Goal: Register for event/course

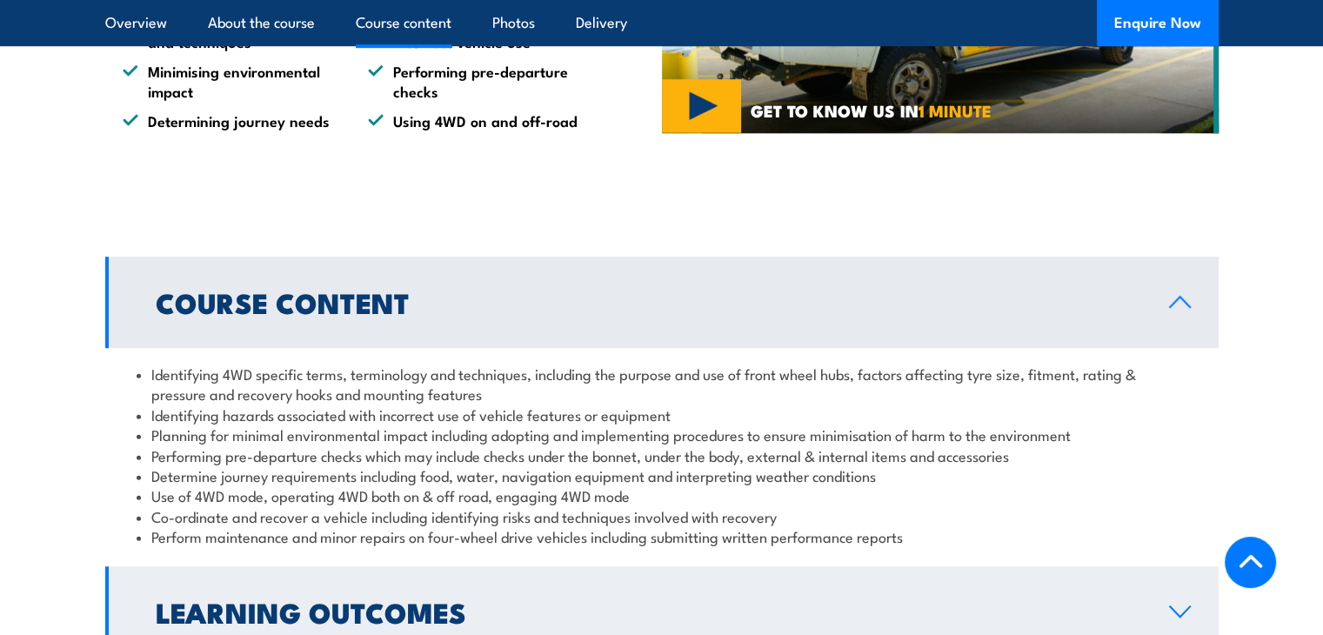
scroll to position [1110, 0]
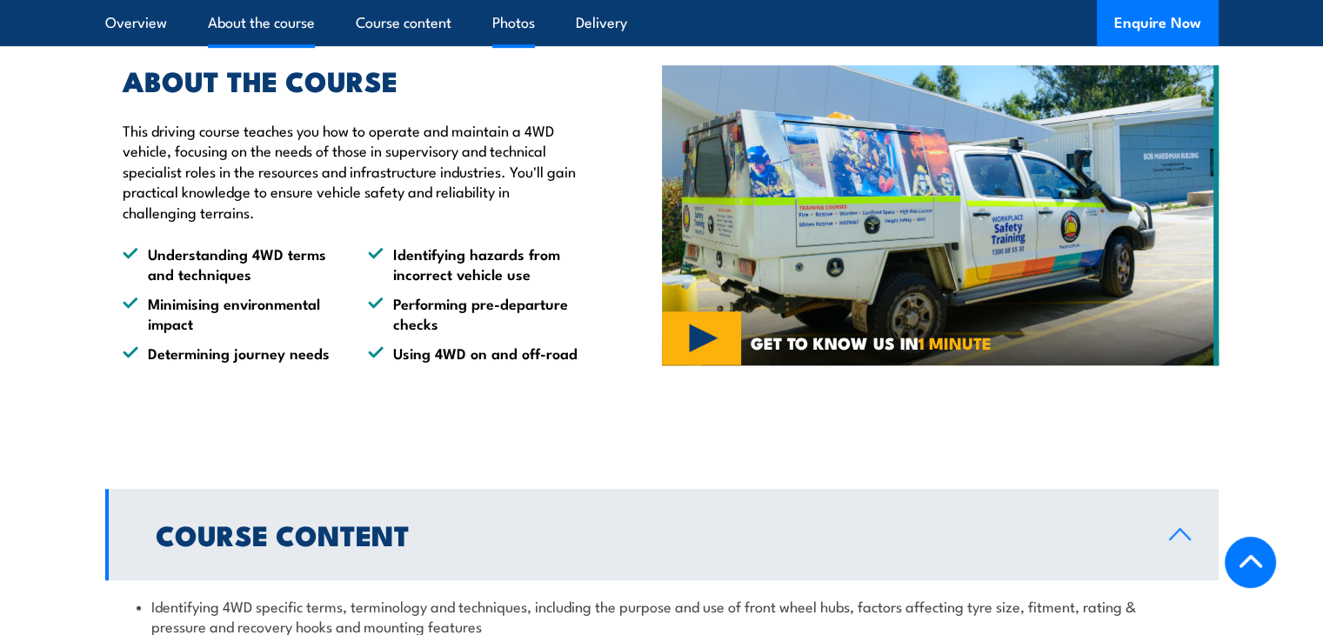
click at [516, 21] on link "Photos" at bounding box center [513, 23] width 43 height 46
click at [379, 7] on link "Course content" at bounding box center [404, 23] width 96 height 46
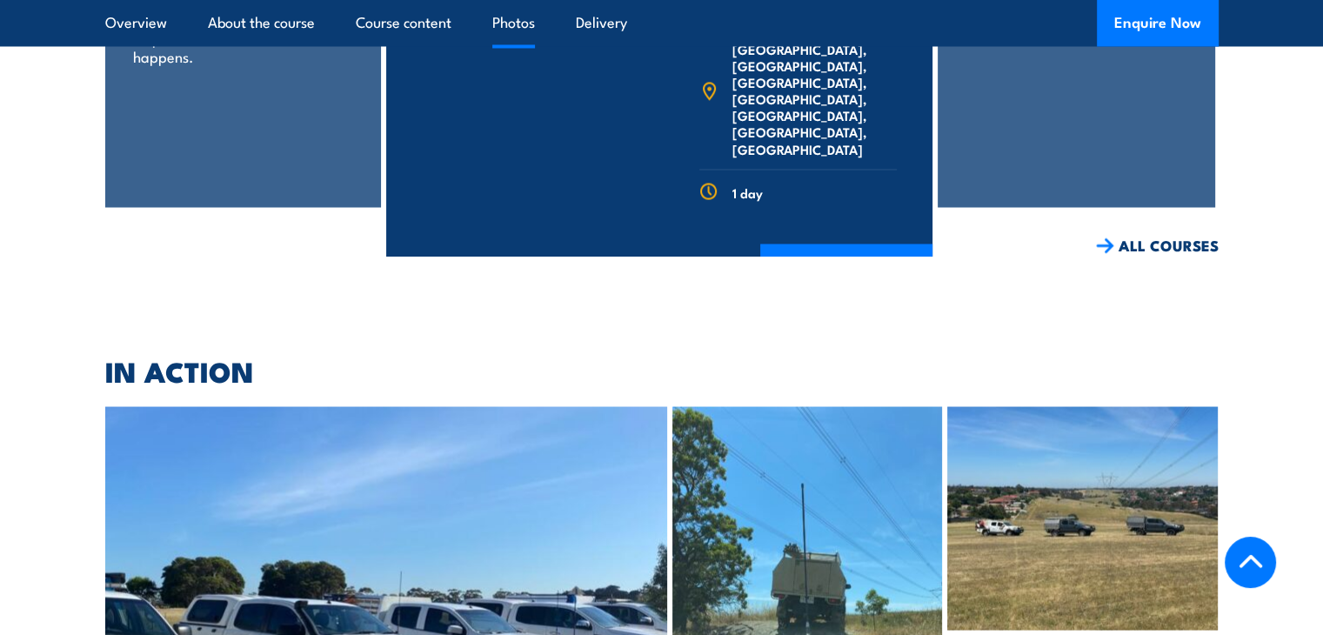
scroll to position [3712, 0]
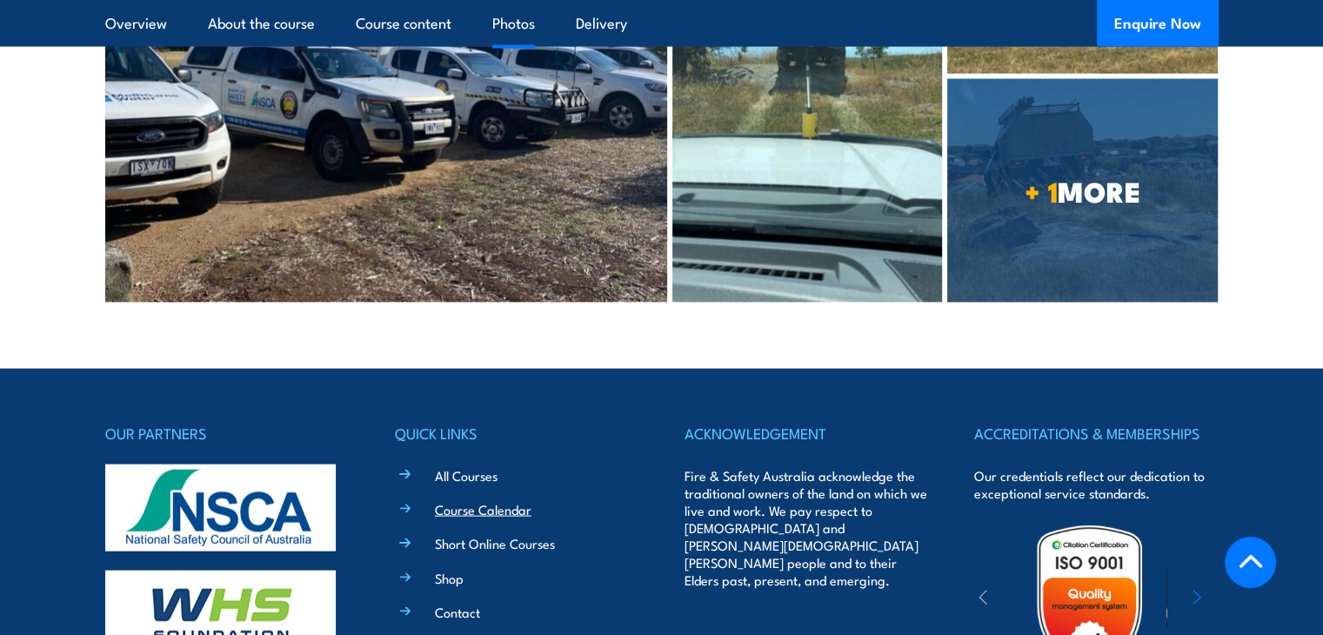
click at [486, 500] on link "Course Calendar" at bounding box center [483, 509] width 97 height 18
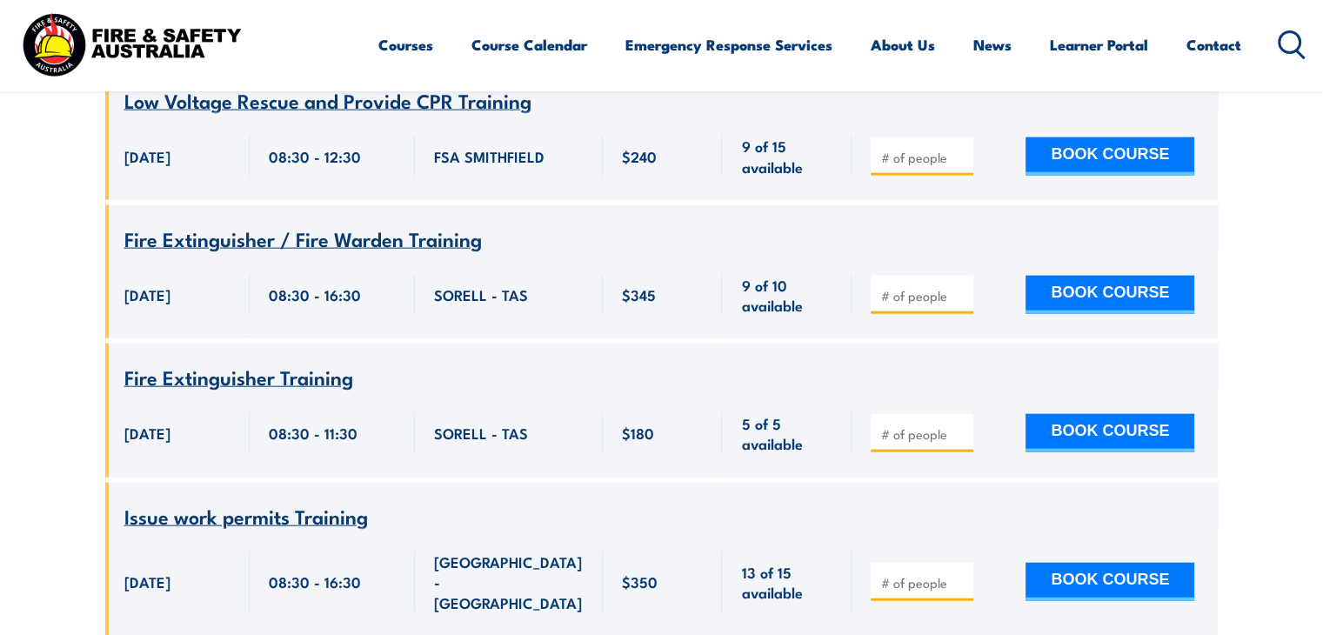
scroll to position [17215, 0]
